Goal: Obtain resource: Obtain resource

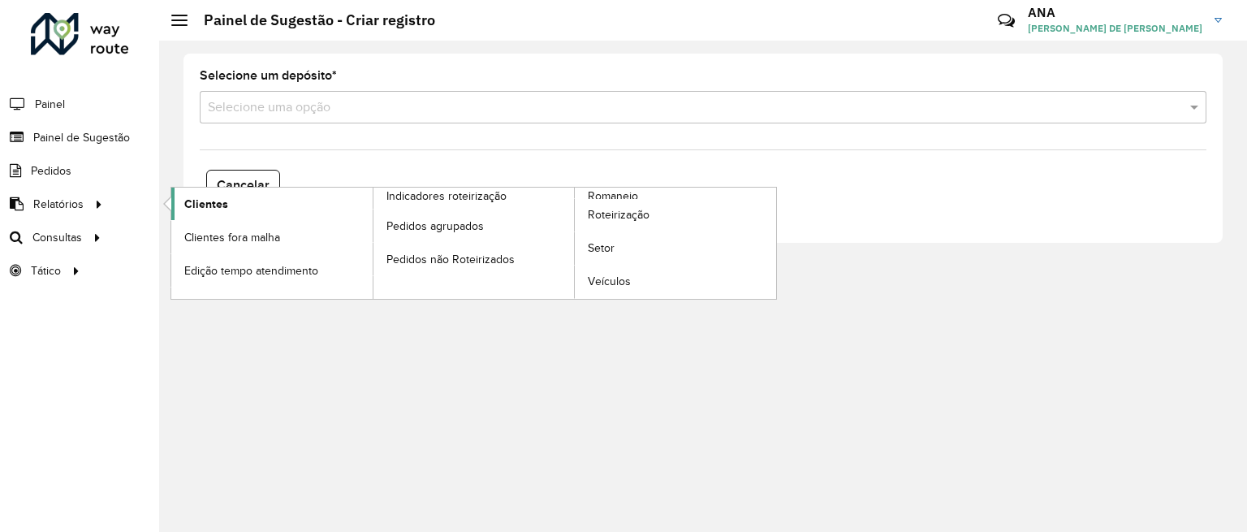
click at [230, 202] on link "Clientes" at bounding box center [271, 204] width 201 height 32
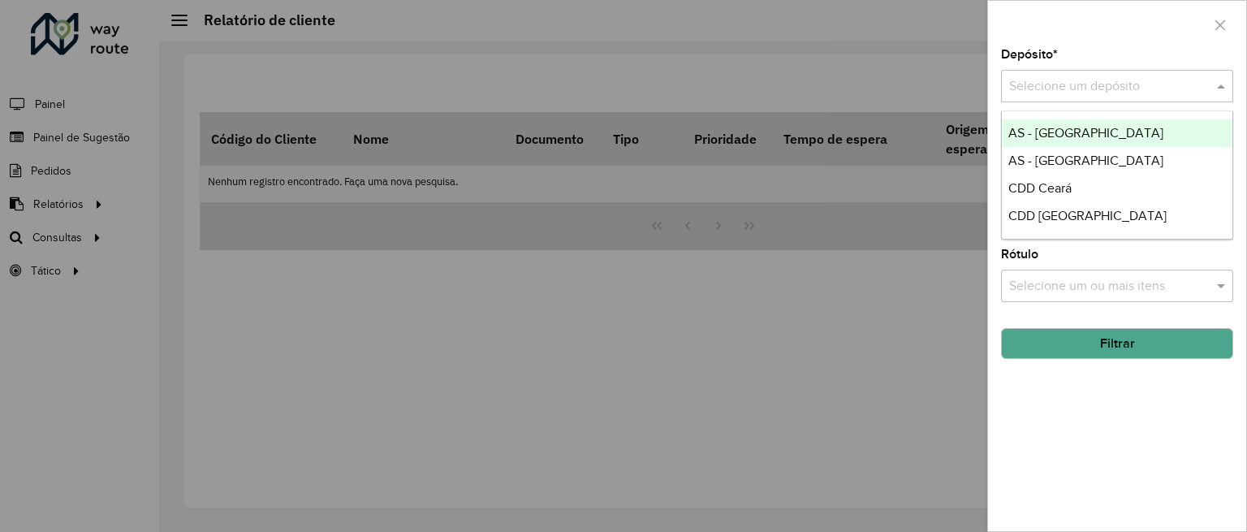
click at [1046, 82] on input "text" at bounding box center [1101, 86] width 184 height 19
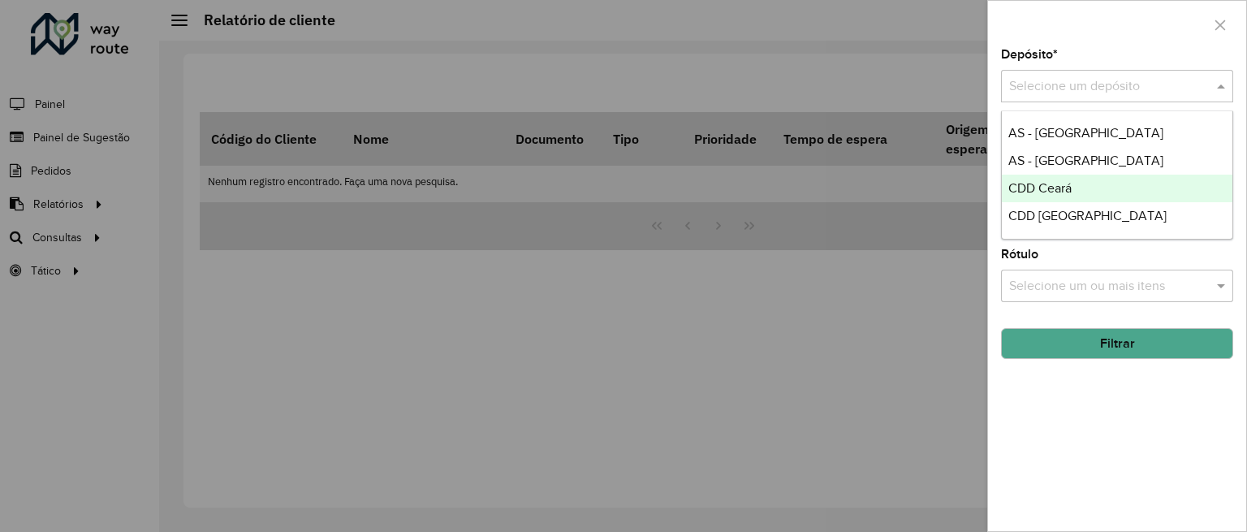
click at [1049, 184] on span "CDD Ceará" at bounding box center [1039, 188] width 63 height 14
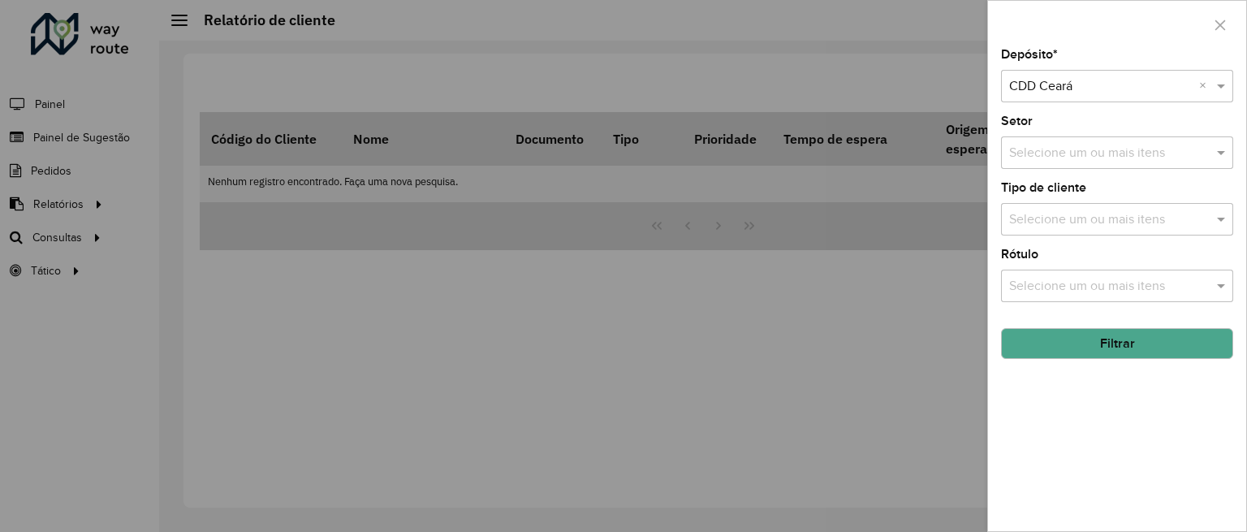
click at [1106, 339] on button "Filtrar" at bounding box center [1117, 343] width 232 height 31
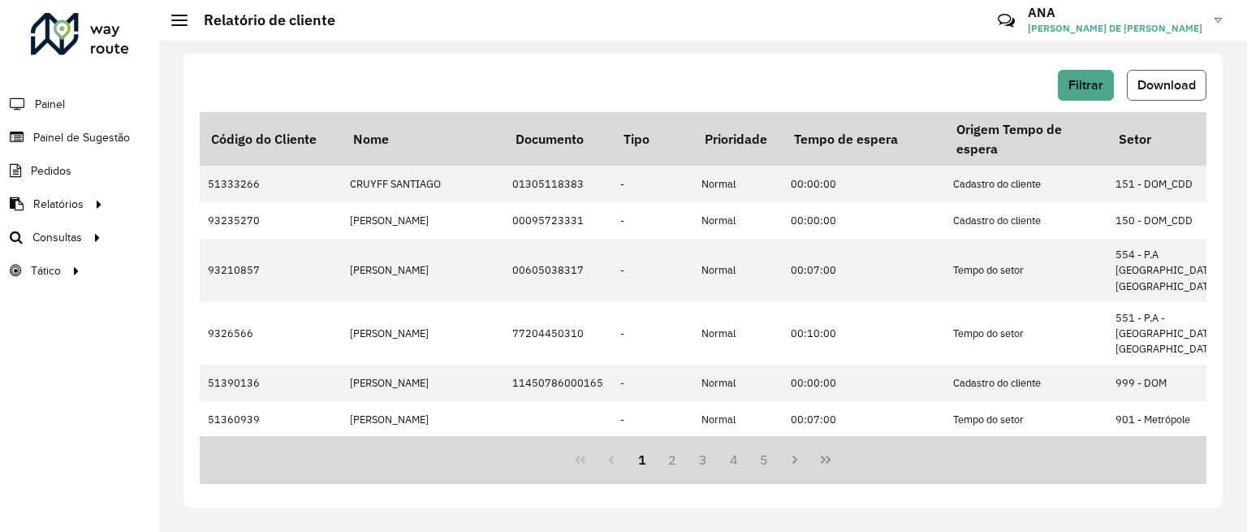
click at [1166, 95] on button "Download" at bounding box center [1167, 85] width 80 height 31
click at [201, 276] on span "Setores" at bounding box center [204, 270] width 40 height 17
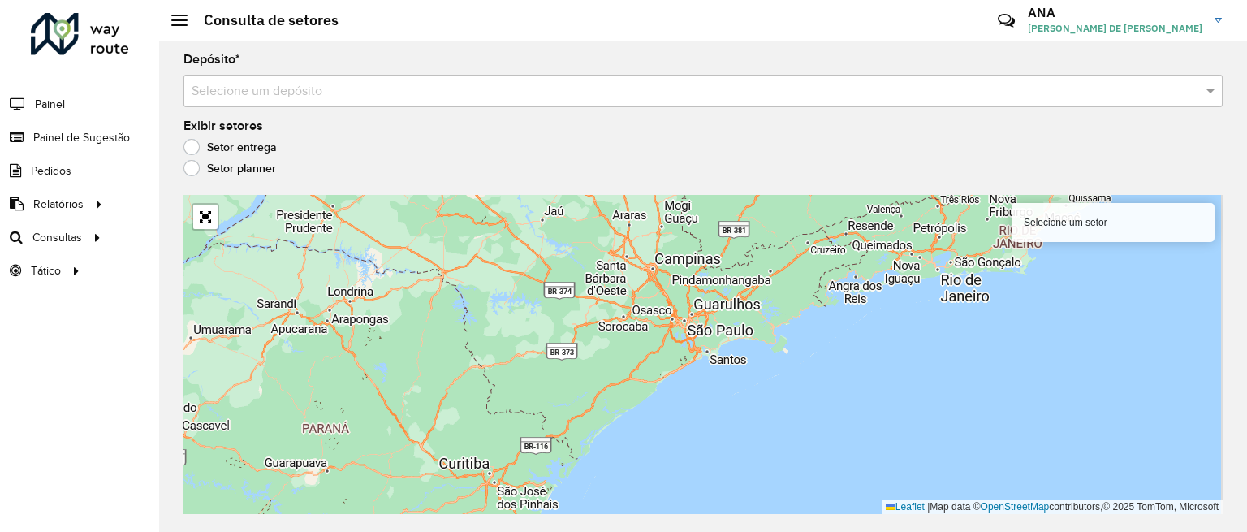
click at [286, 93] on input "text" at bounding box center [687, 91] width 991 height 19
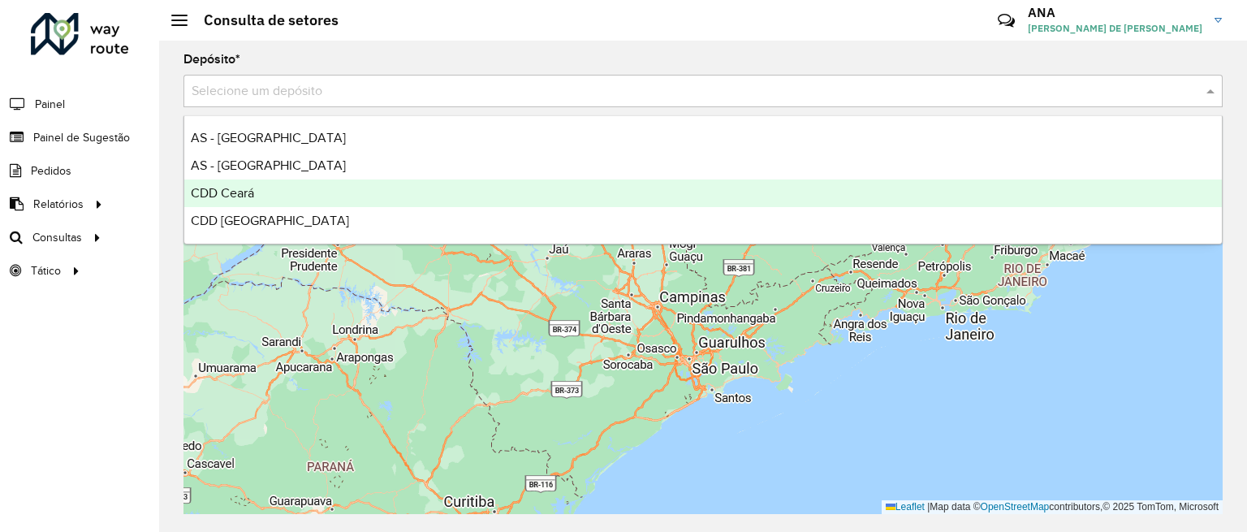
click at [263, 196] on div "CDD Ceará" at bounding box center [703, 193] width 1038 height 28
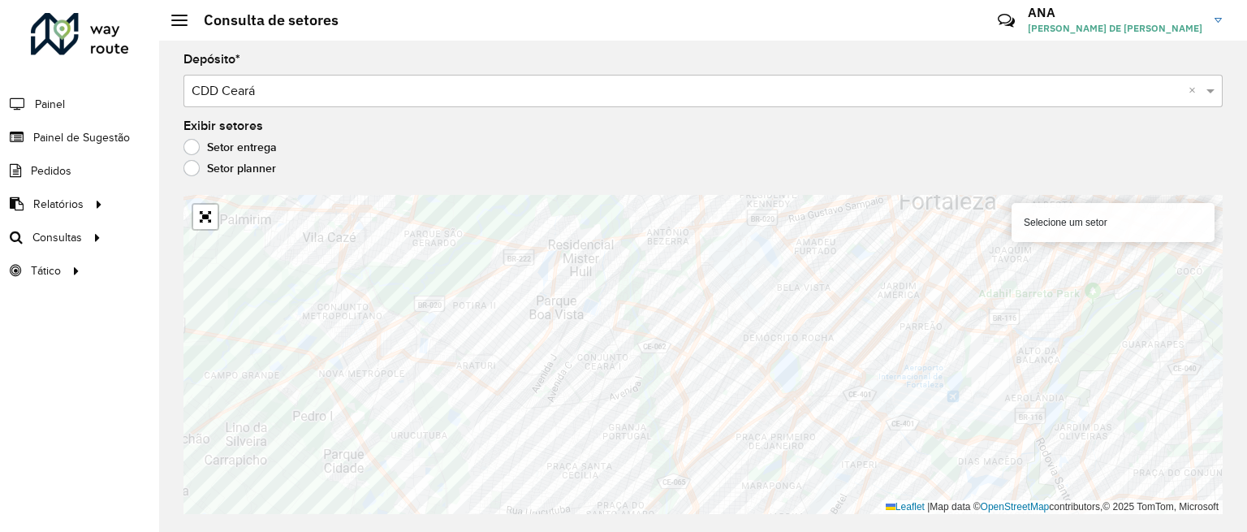
click at [693, 176] on div "Setor planner" at bounding box center [703, 171] width 1039 height 19
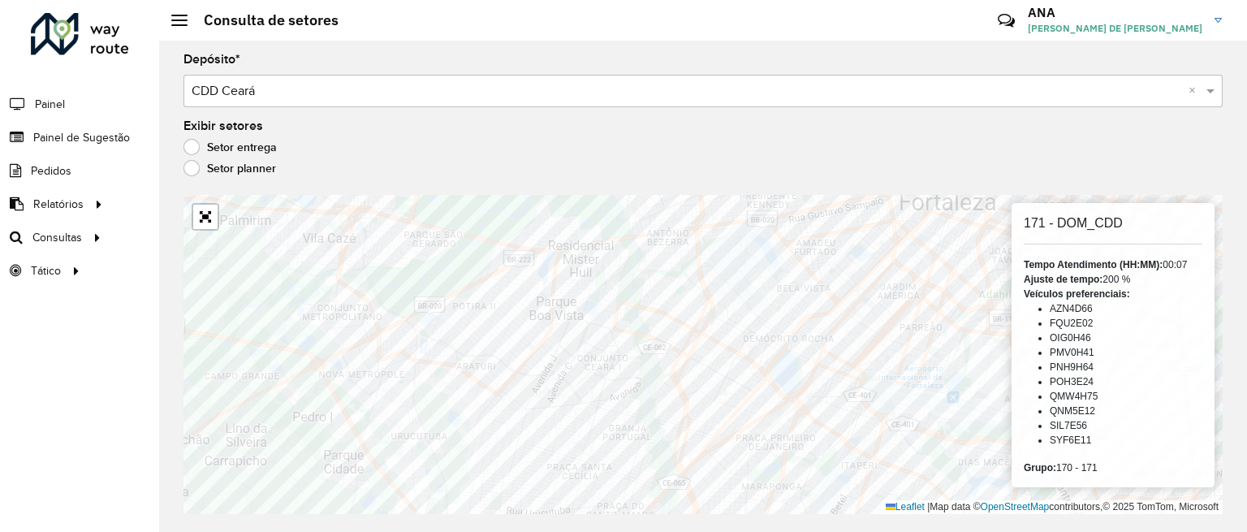
click at [225, 171] on label "Setor planner" at bounding box center [230, 168] width 93 height 16
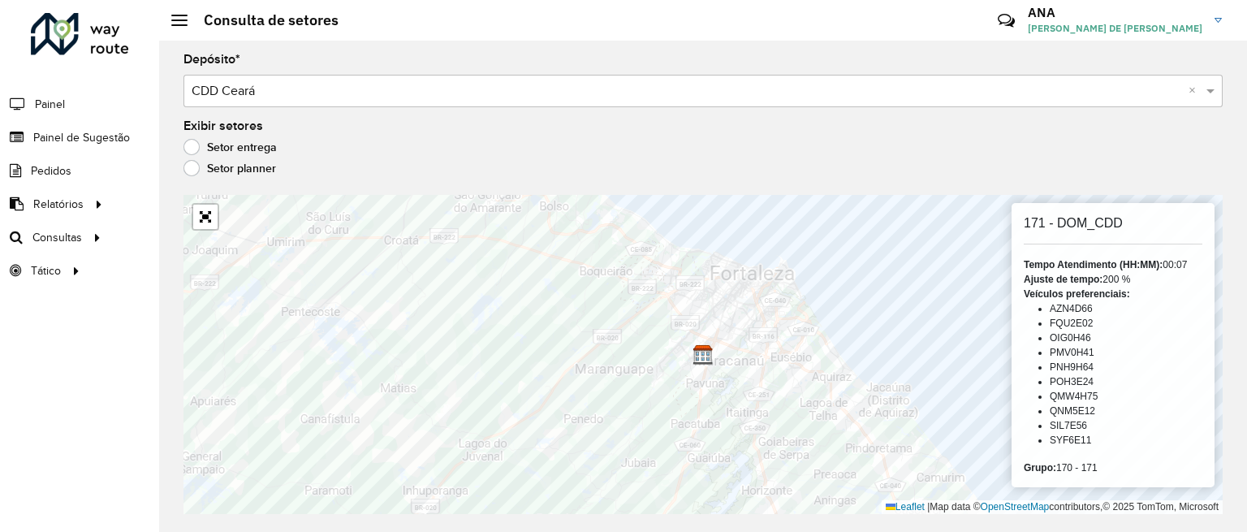
click at [231, 148] on label "Setor entrega" at bounding box center [230, 147] width 93 height 16
